Goal: Complete application form

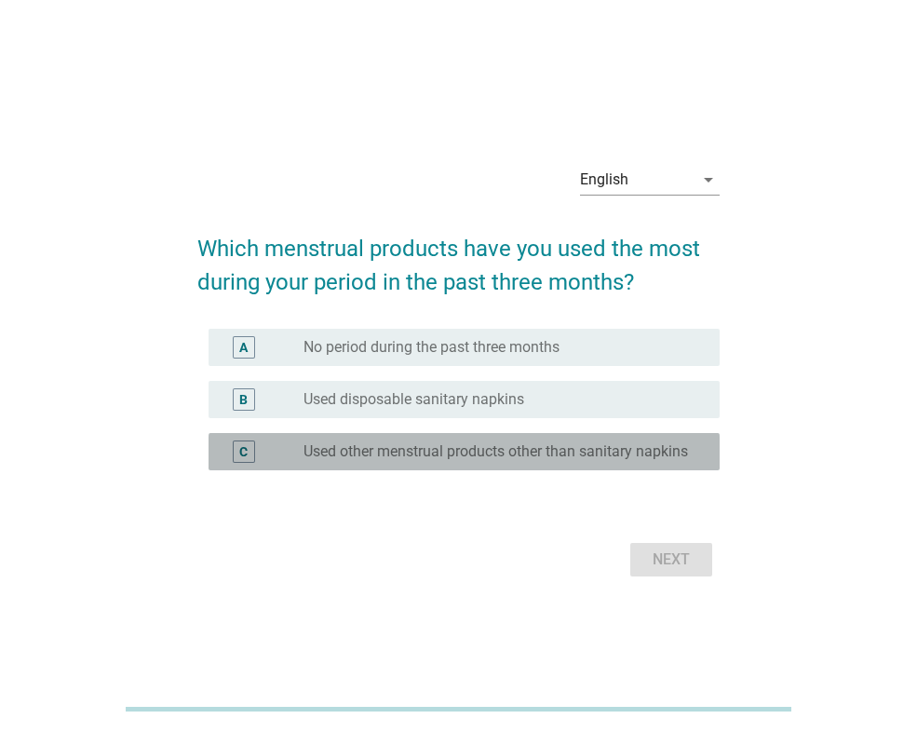
click at [481, 451] on label "Used other menstrual products other than sanitary napkins" at bounding box center [496, 451] width 385 height 19
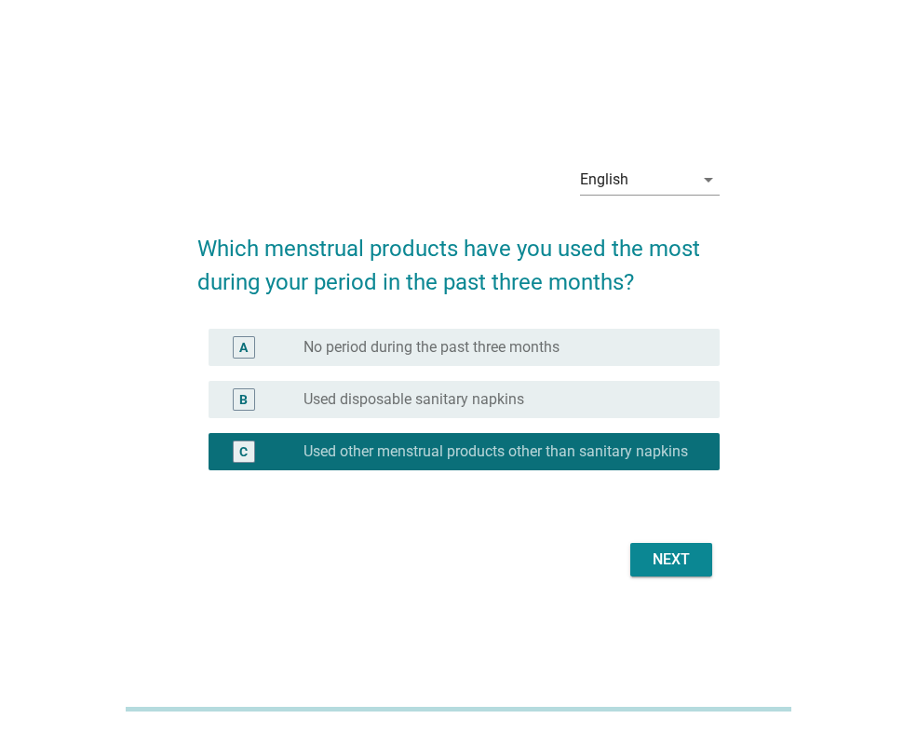
click at [488, 401] on div "radio_button_unchecked Used disposable sanitary napkins" at bounding box center [504, 399] width 401 height 22
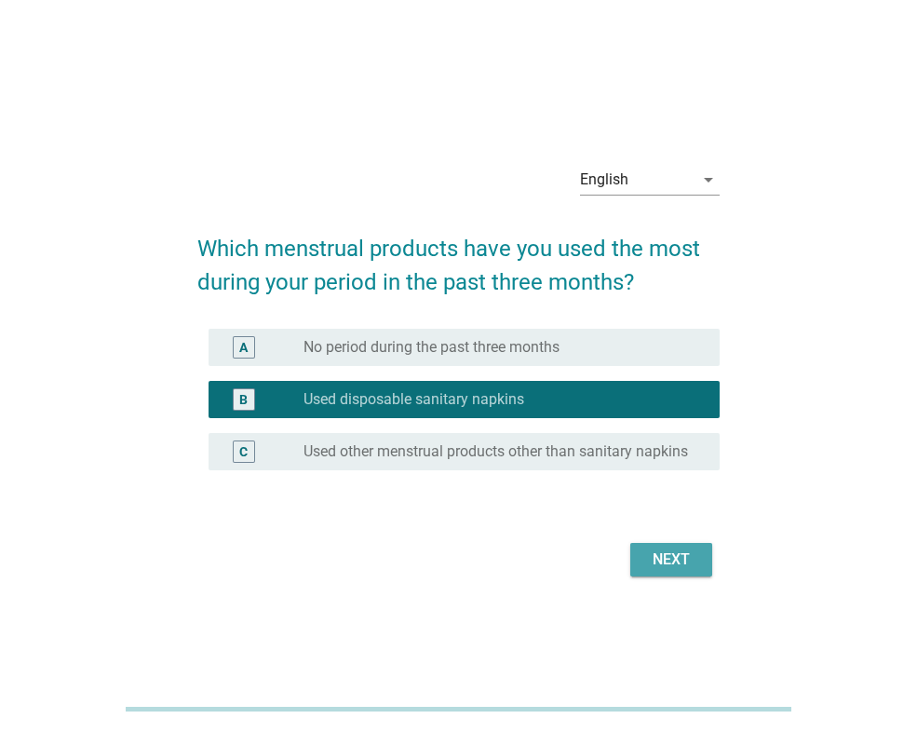
click at [655, 558] on div "Next" at bounding box center [671, 560] width 52 height 22
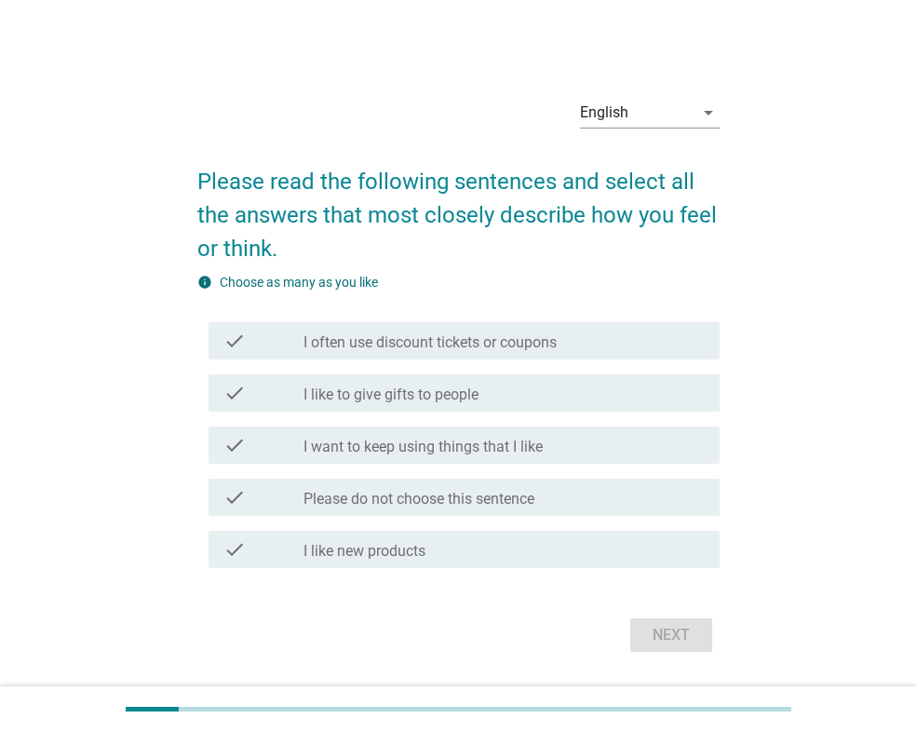
click at [604, 96] on div "English arrow_drop_down" at bounding box center [650, 117] width 140 height 60
click at [609, 118] on div "English" at bounding box center [604, 112] width 48 height 17
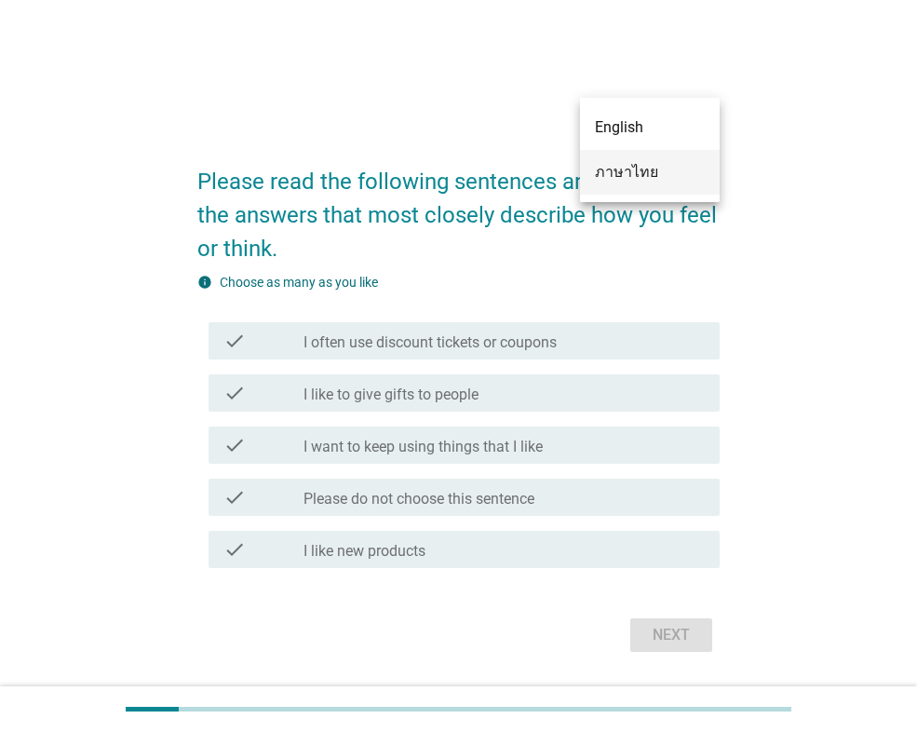
click at [616, 169] on div "ภาษาไทย" at bounding box center [650, 172] width 110 height 22
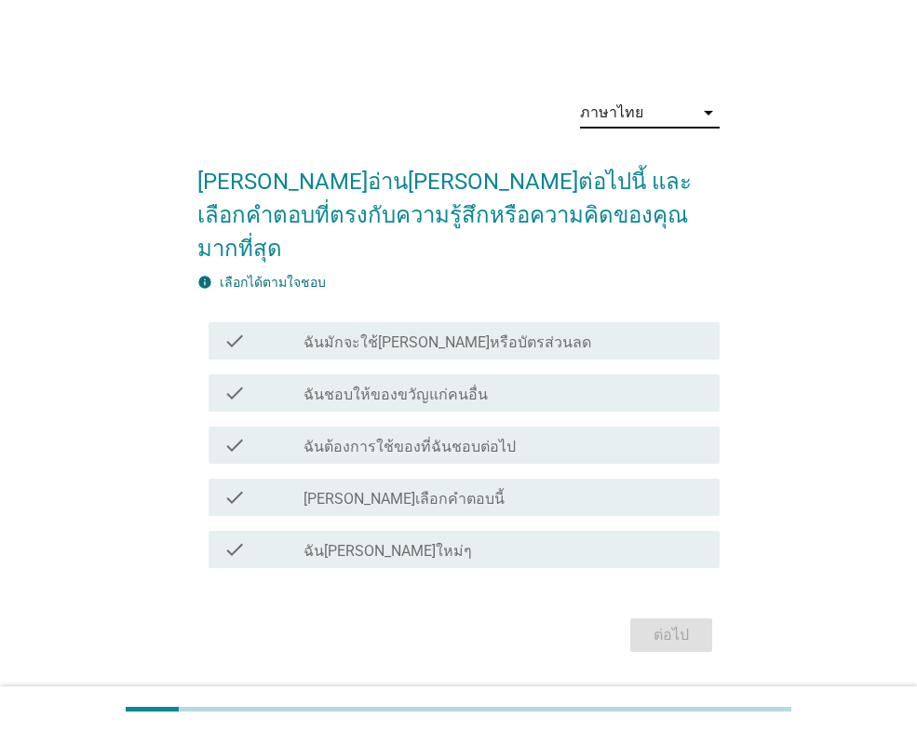
click at [651, 330] on div "check_box_outline_blank ฉันมักจะใช้[PERSON_NAME]หรือบัตรส่วนลด" at bounding box center [504, 341] width 401 height 22
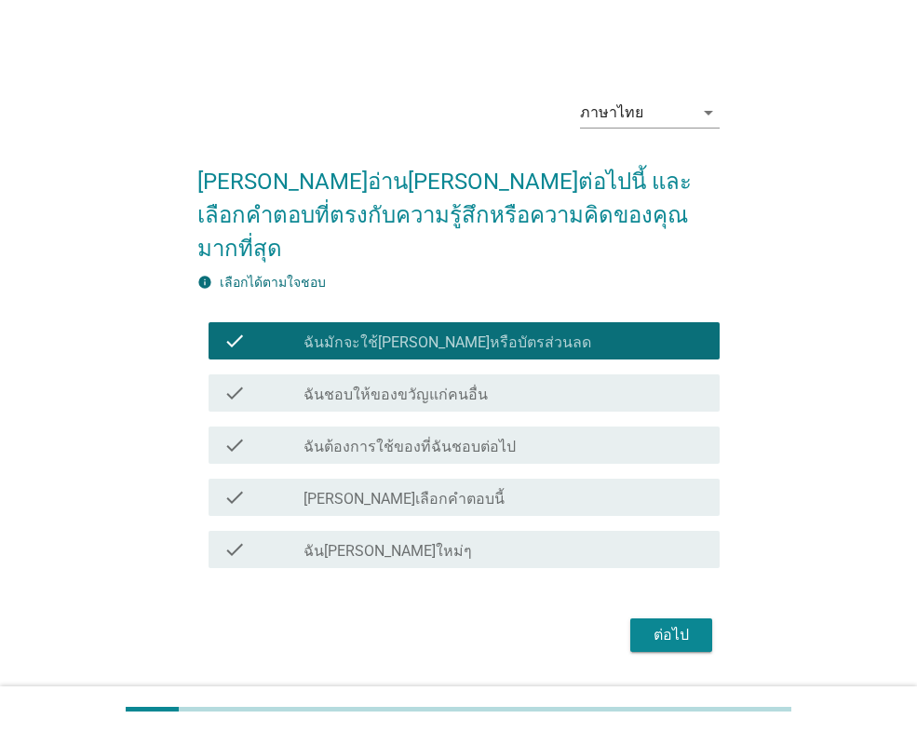
click at [642, 434] on div "check_box_outline_blank ฉันต้องการใช้ของที่ฉันชอบต่อไป" at bounding box center [504, 445] width 401 height 22
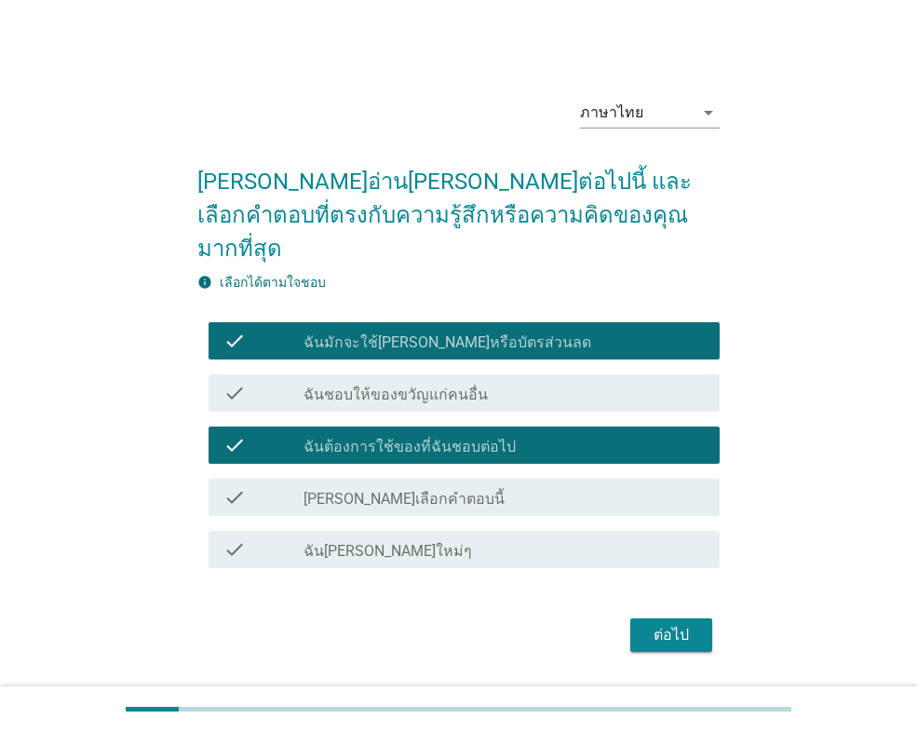
click at [673, 624] on div "ต่อไป" at bounding box center [671, 635] width 52 height 22
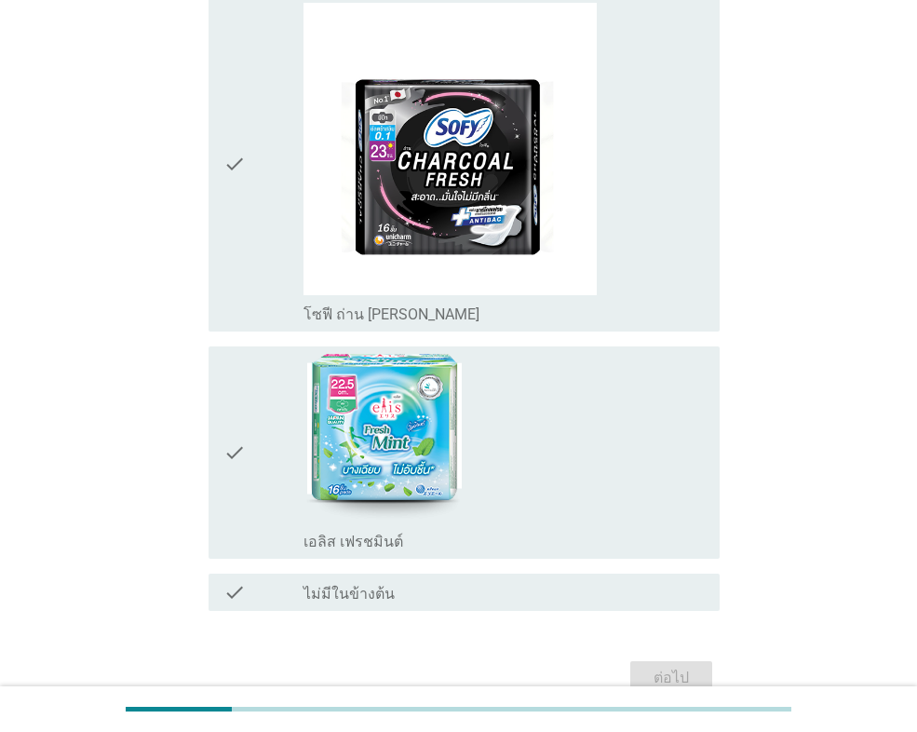
scroll to position [2908, 0]
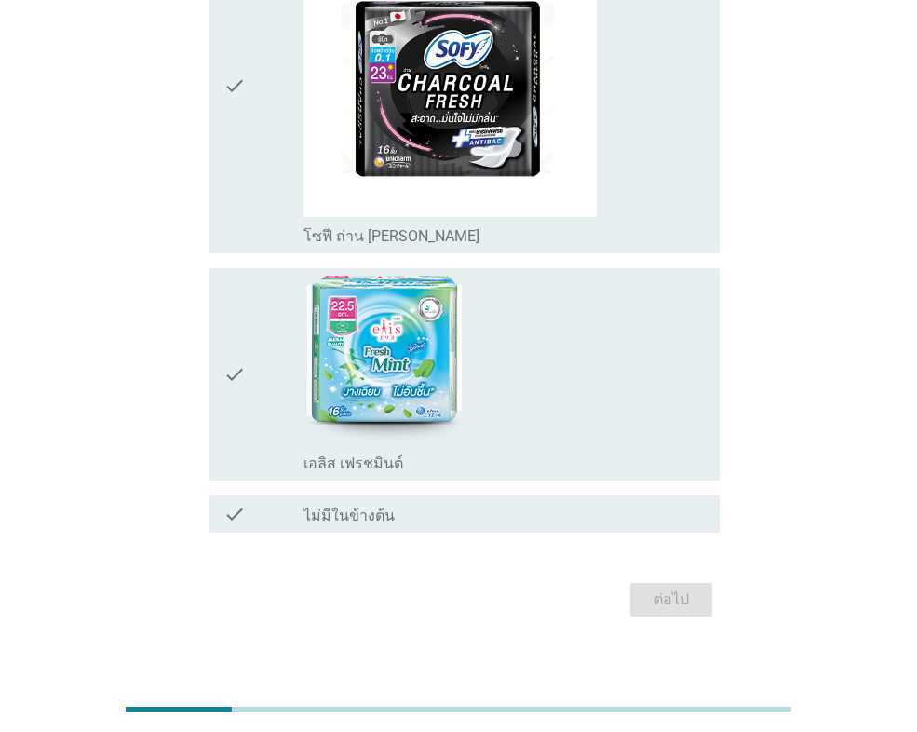
click at [651, 503] on div "check_box_outline_blank ไม่มีในข้างต้น" at bounding box center [504, 514] width 401 height 22
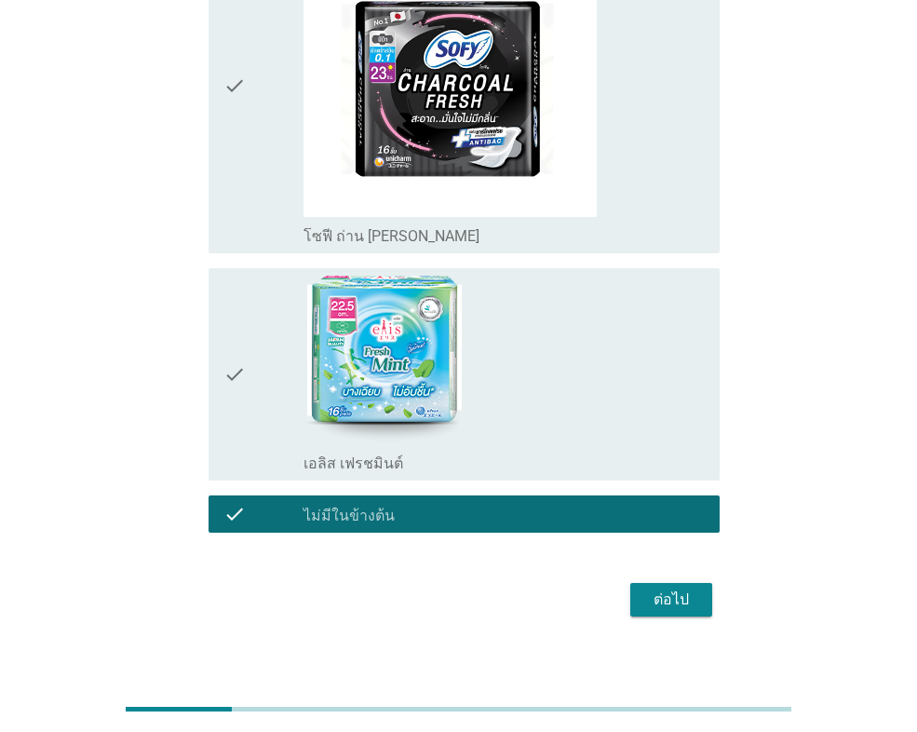
click at [680, 589] on div "ต่อไป" at bounding box center [671, 600] width 52 height 22
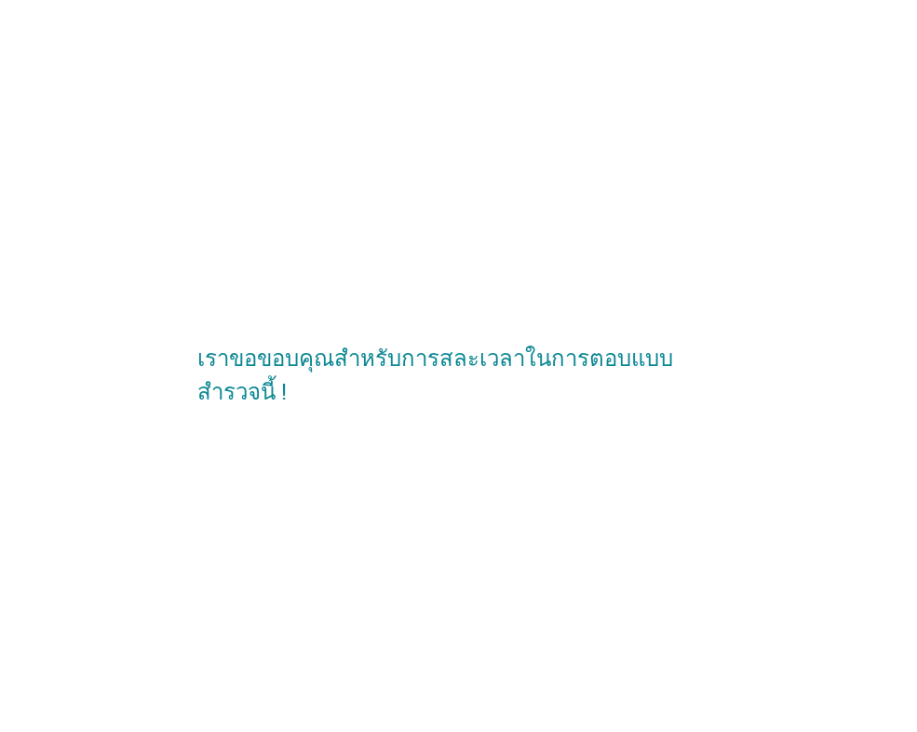
scroll to position [0, 0]
